Goal: Task Accomplishment & Management: Manage account settings

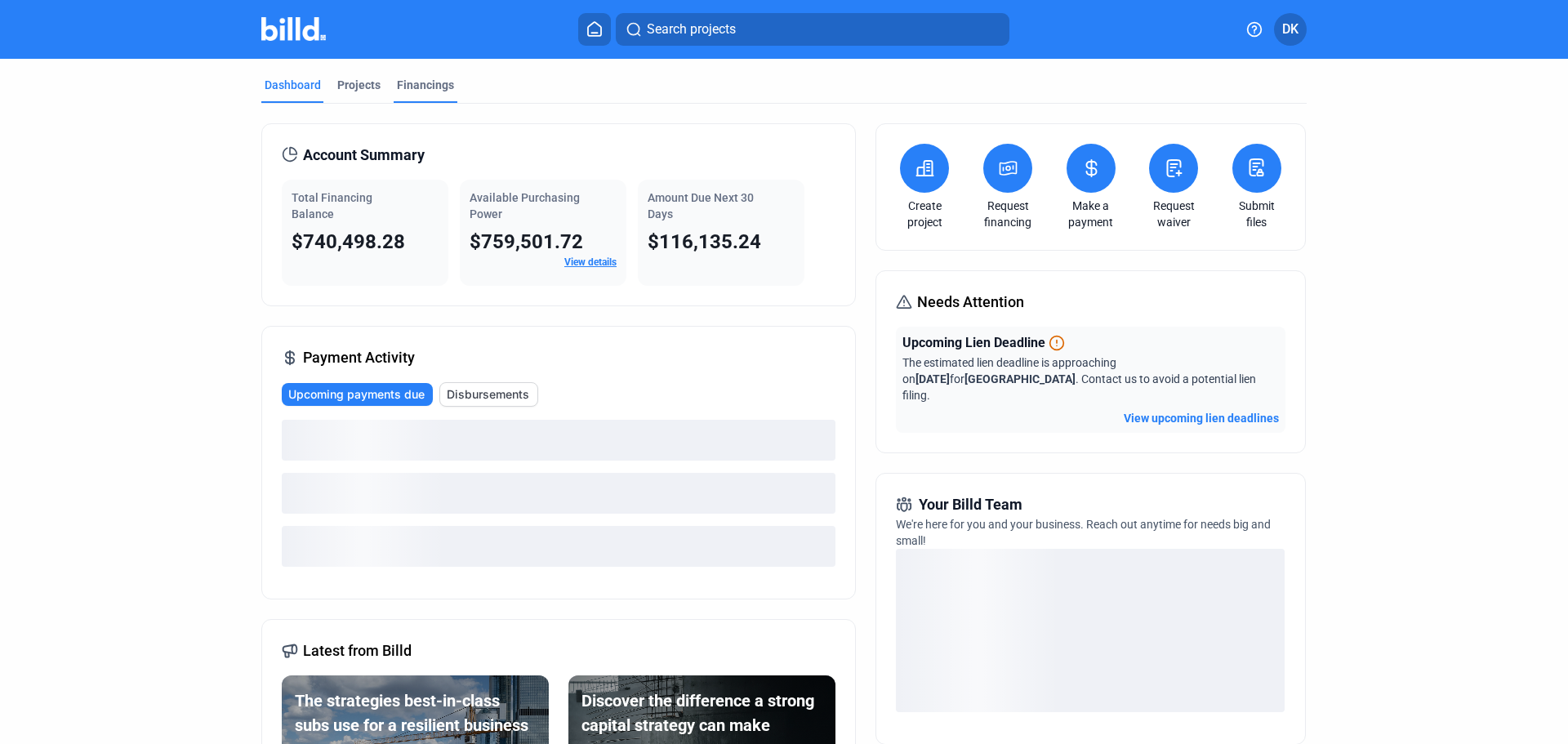
click at [416, 89] on div "Financings" at bounding box center [426, 84] width 57 height 16
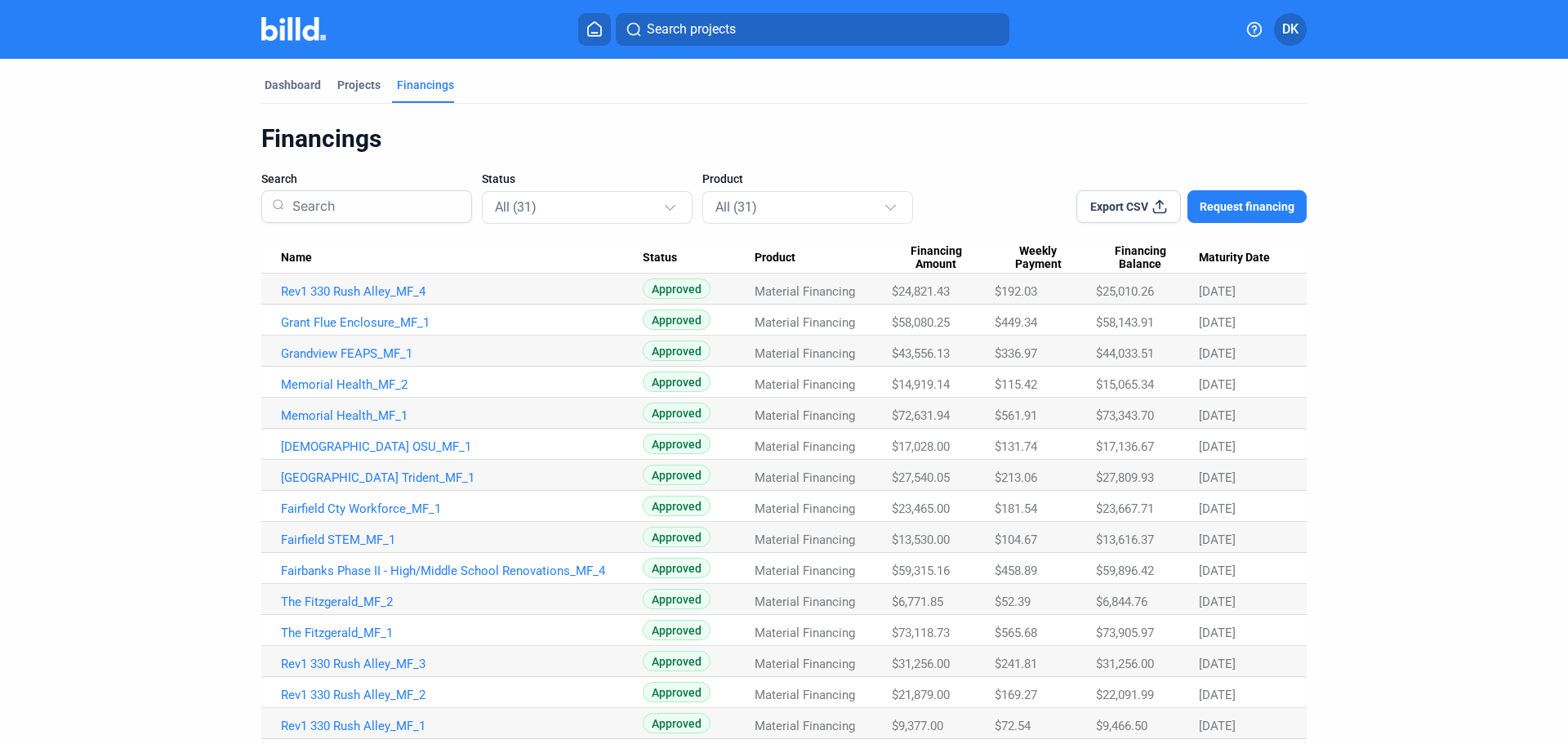
click at [1126, 208] on span "Export CSV" at bounding box center [1119, 206] width 58 height 16
